Goal: Task Accomplishment & Management: Manage account settings

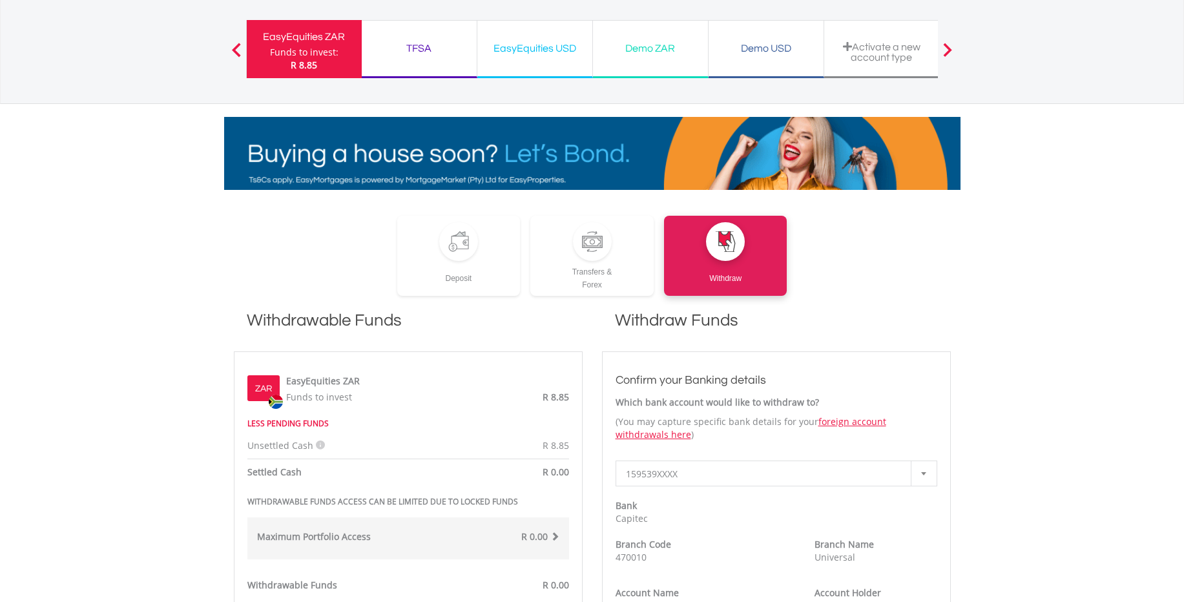
scroll to position [63, 0]
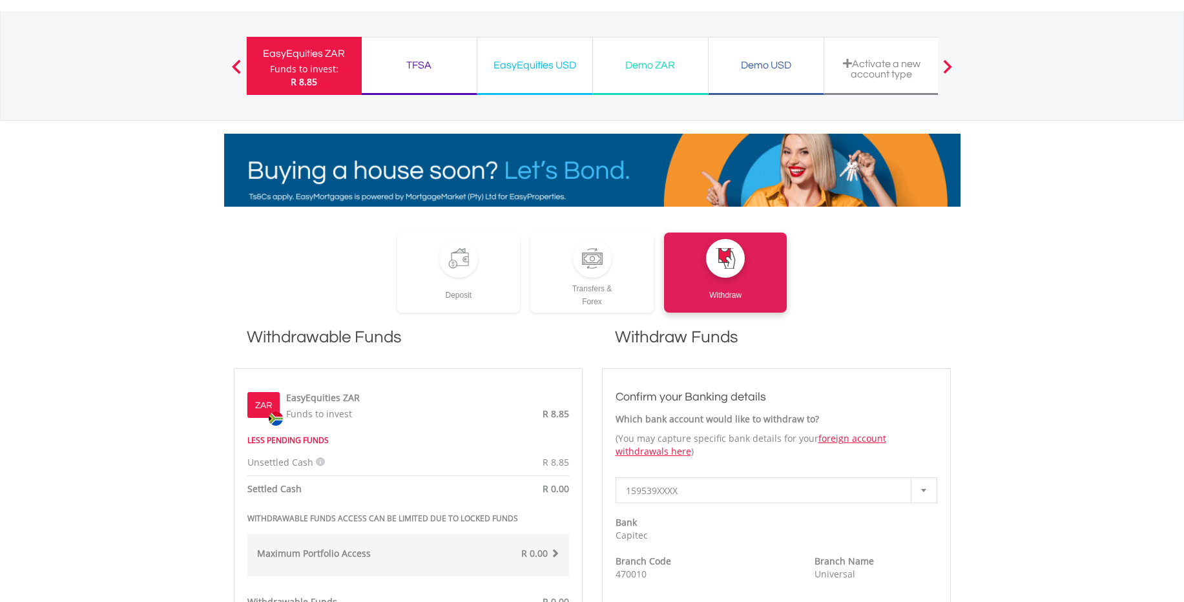
click at [304, 54] on div "EasyEquities ZAR" at bounding box center [304, 54] width 99 height 18
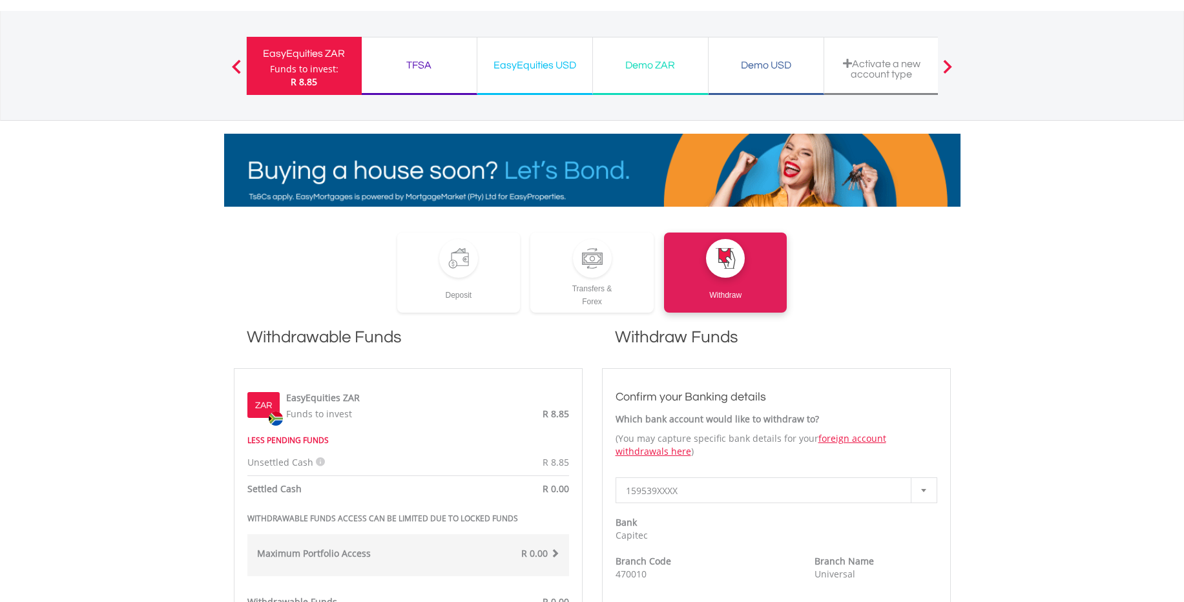
click at [304, 56] on div "EasyEquities ZAR" at bounding box center [304, 54] width 99 height 18
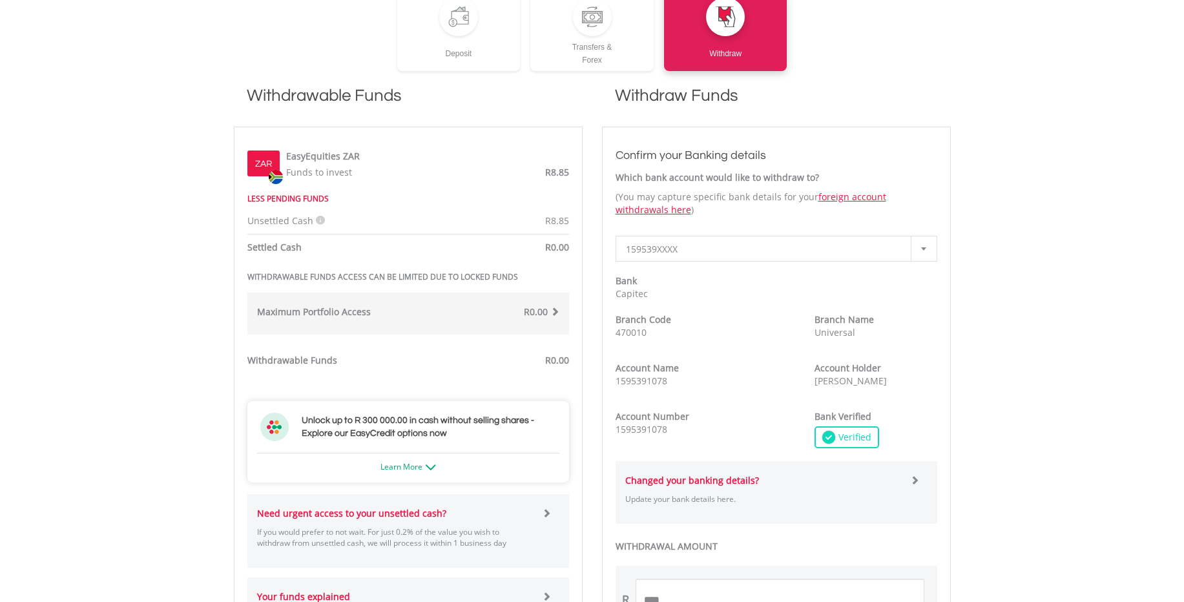
scroll to position [316, 0]
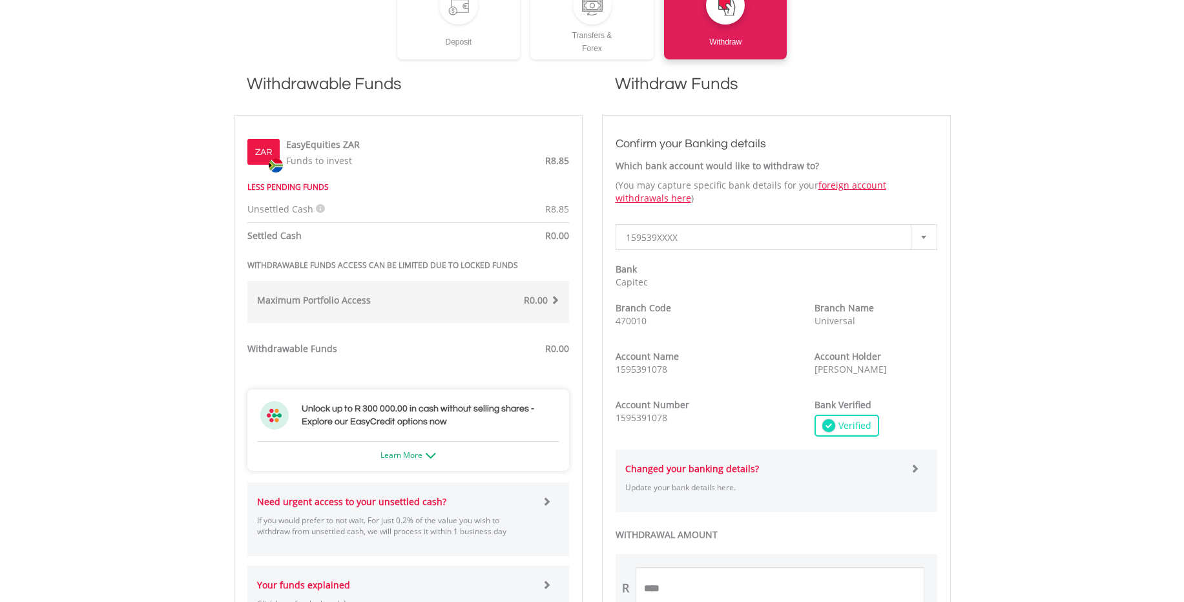
click at [557, 304] on span at bounding box center [554, 299] width 9 height 9
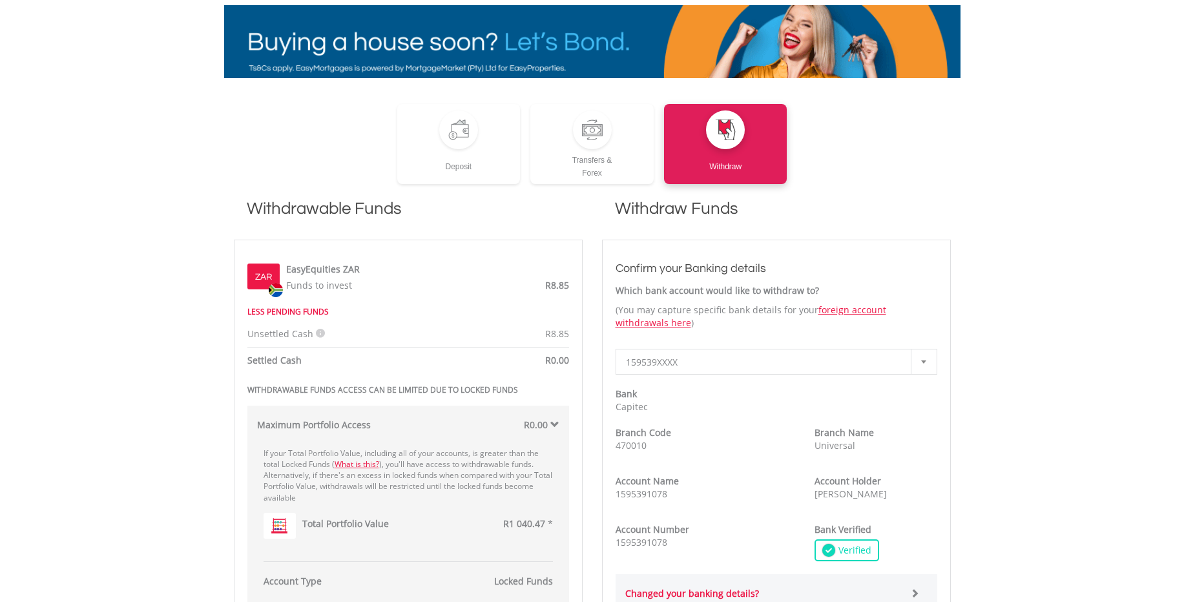
scroll to position [0, 0]
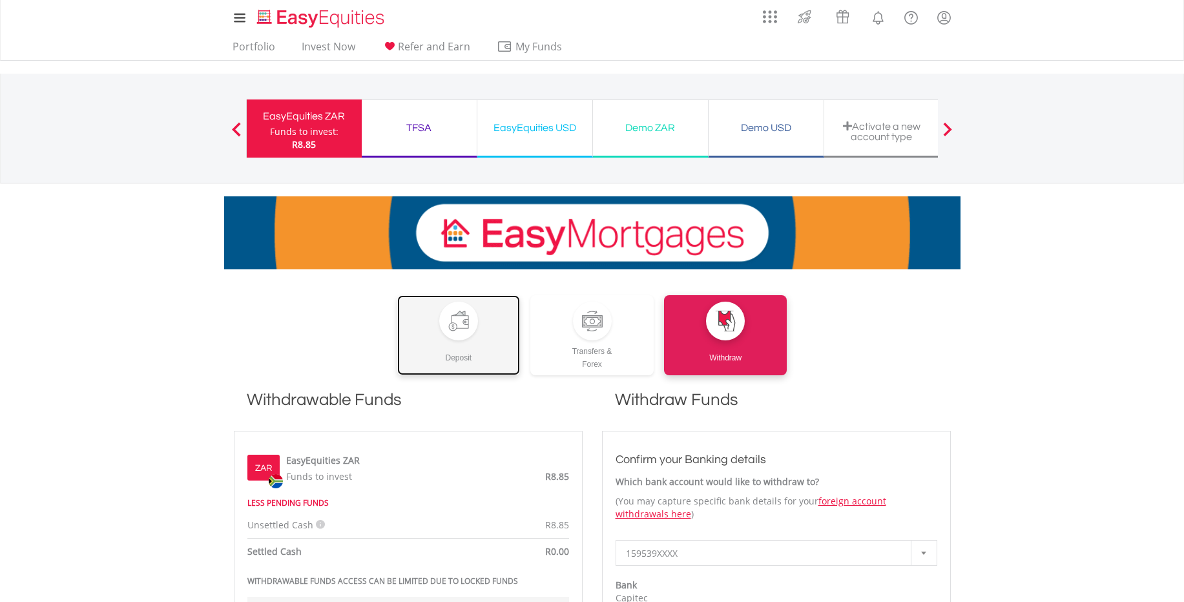
click at [454, 349] on div "Deposit" at bounding box center [458, 352] width 123 height 24
